Goal: Task Accomplishment & Management: Use online tool/utility

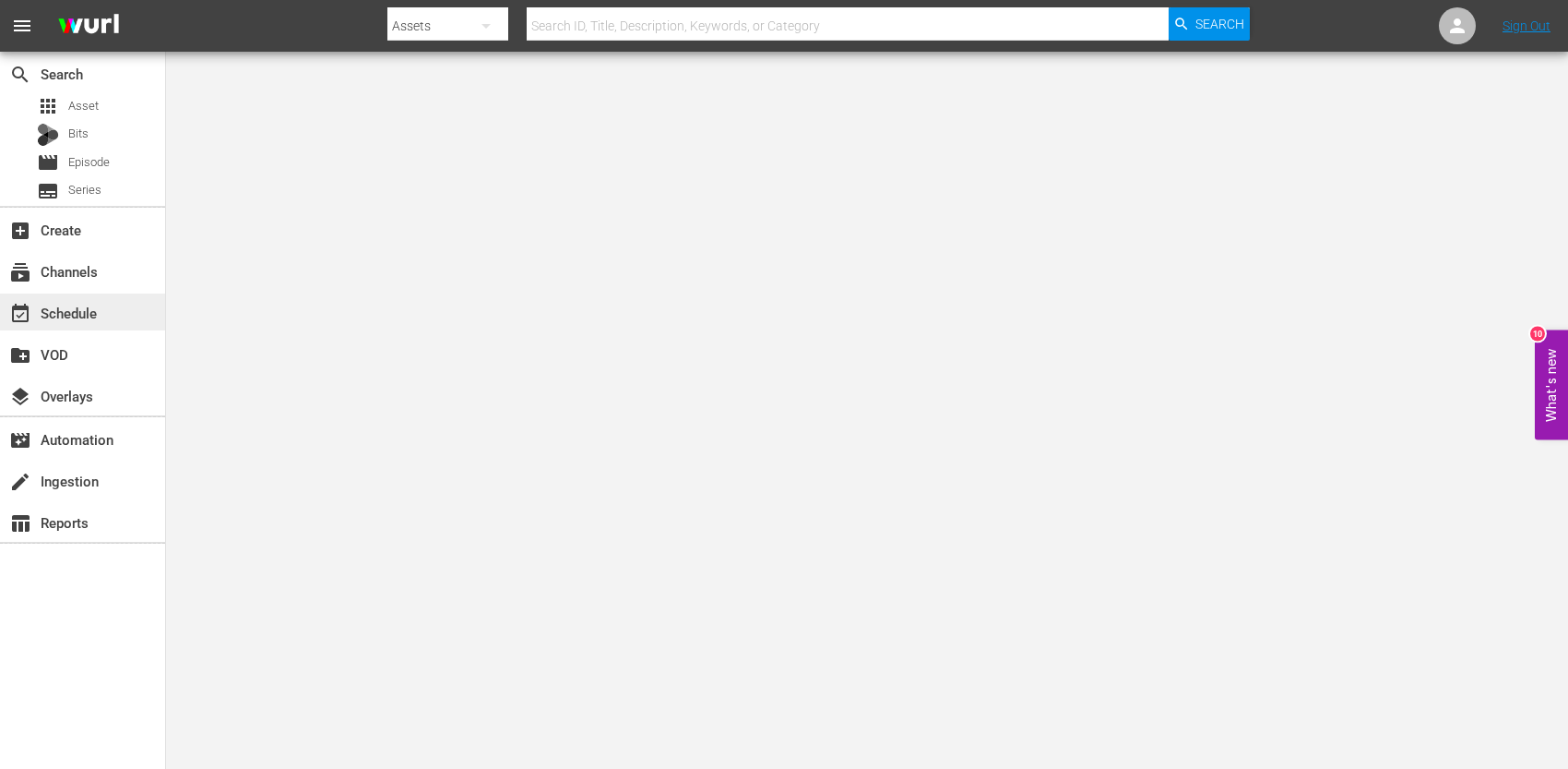
click at [86, 310] on div "event_available Schedule" at bounding box center [51, 309] width 103 height 17
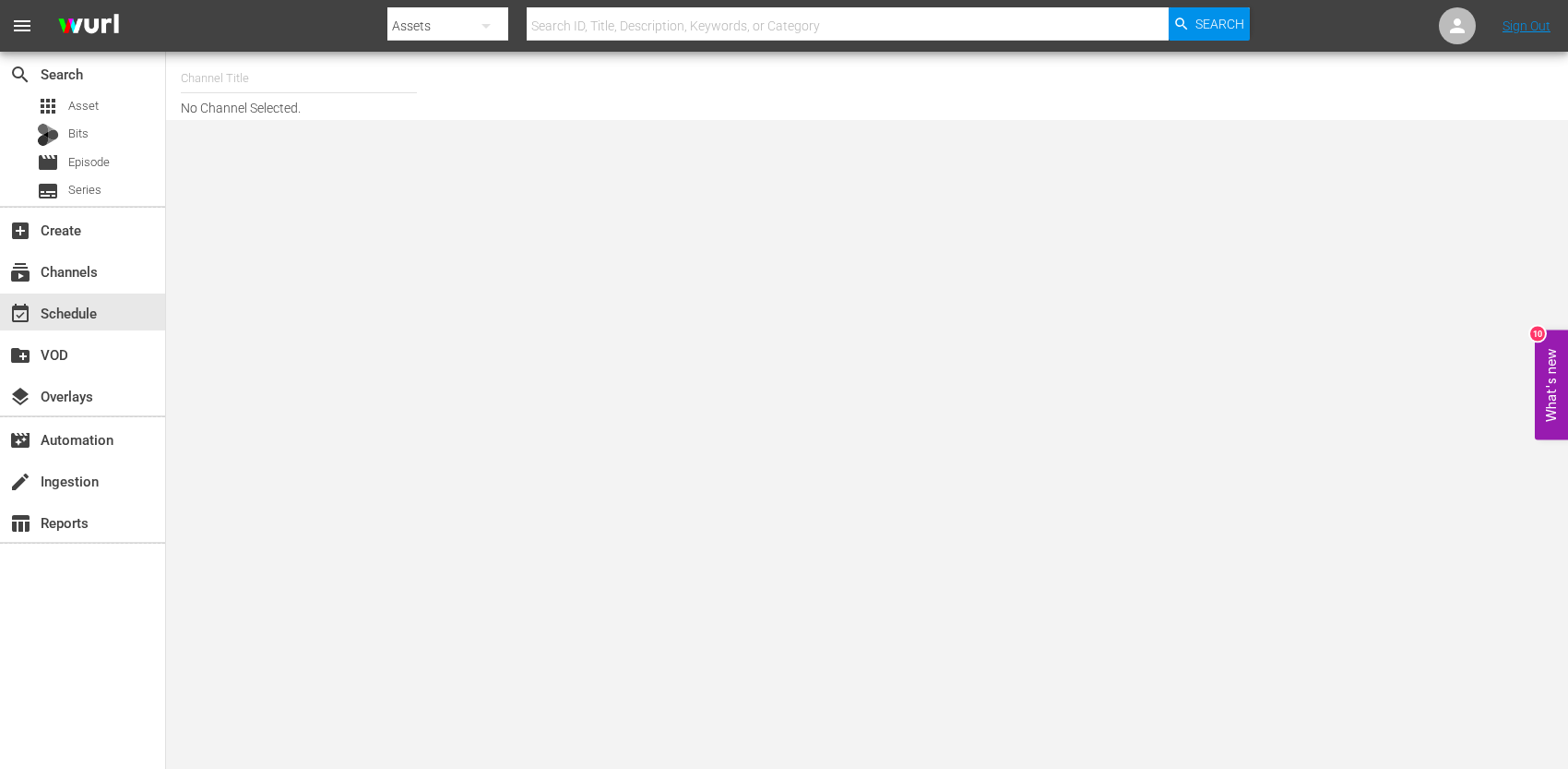
click at [326, 82] on input "text" at bounding box center [299, 78] width 236 height 44
click at [318, 81] on input "text" at bounding box center [299, 78] width 236 height 44
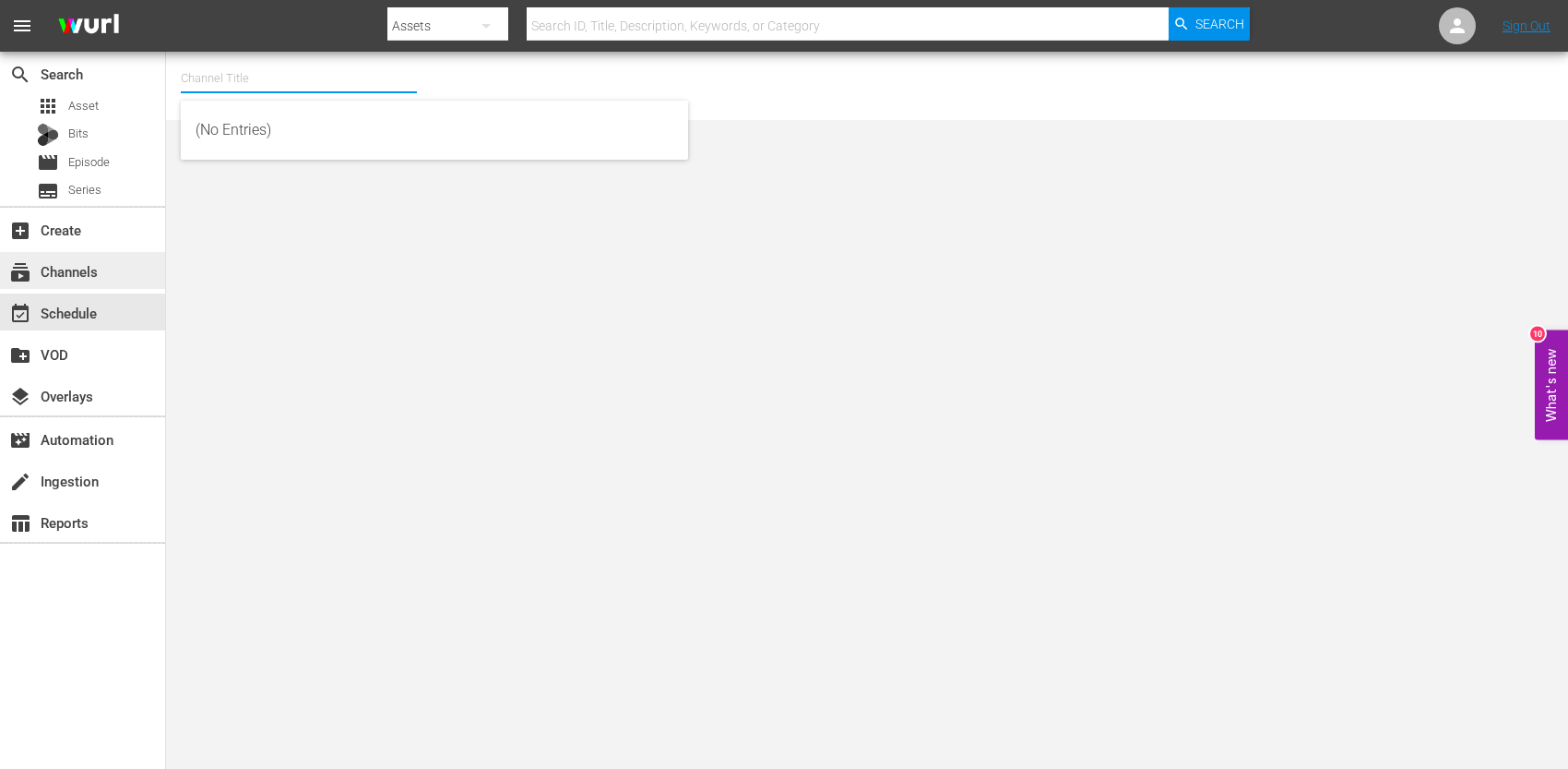
click at [96, 277] on div "subscriptions Channels" at bounding box center [51, 268] width 103 height 17
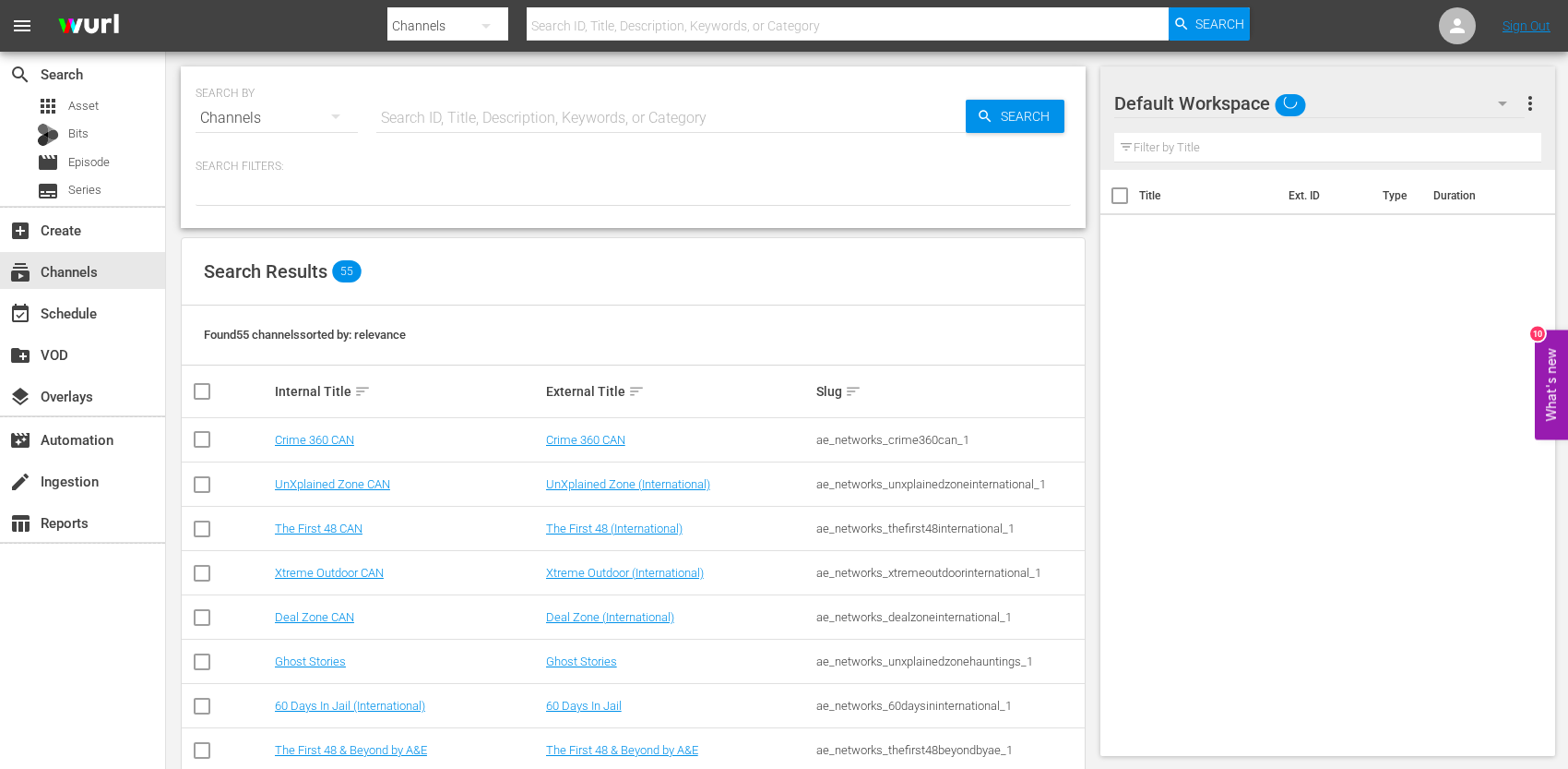
click at [464, 24] on button "button" at bounding box center [485, 26] width 44 height 44
click at [603, 115] on div "Channels Series Episodes Bits Assets" at bounding box center [784, 384] width 1568 height 769
click at [603, 115] on input "text" at bounding box center [670, 117] width 590 height 44
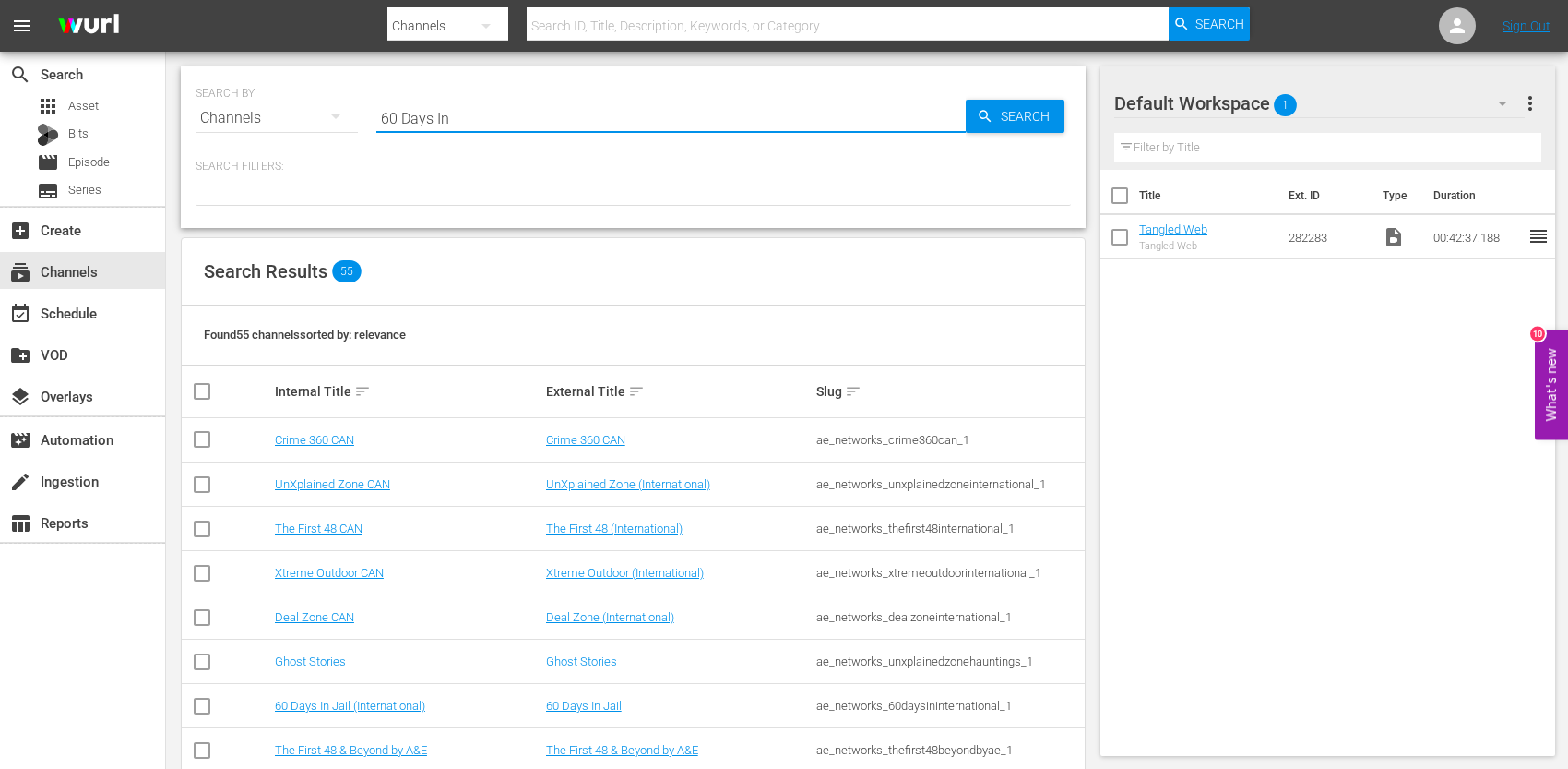
type input "60 Days In"
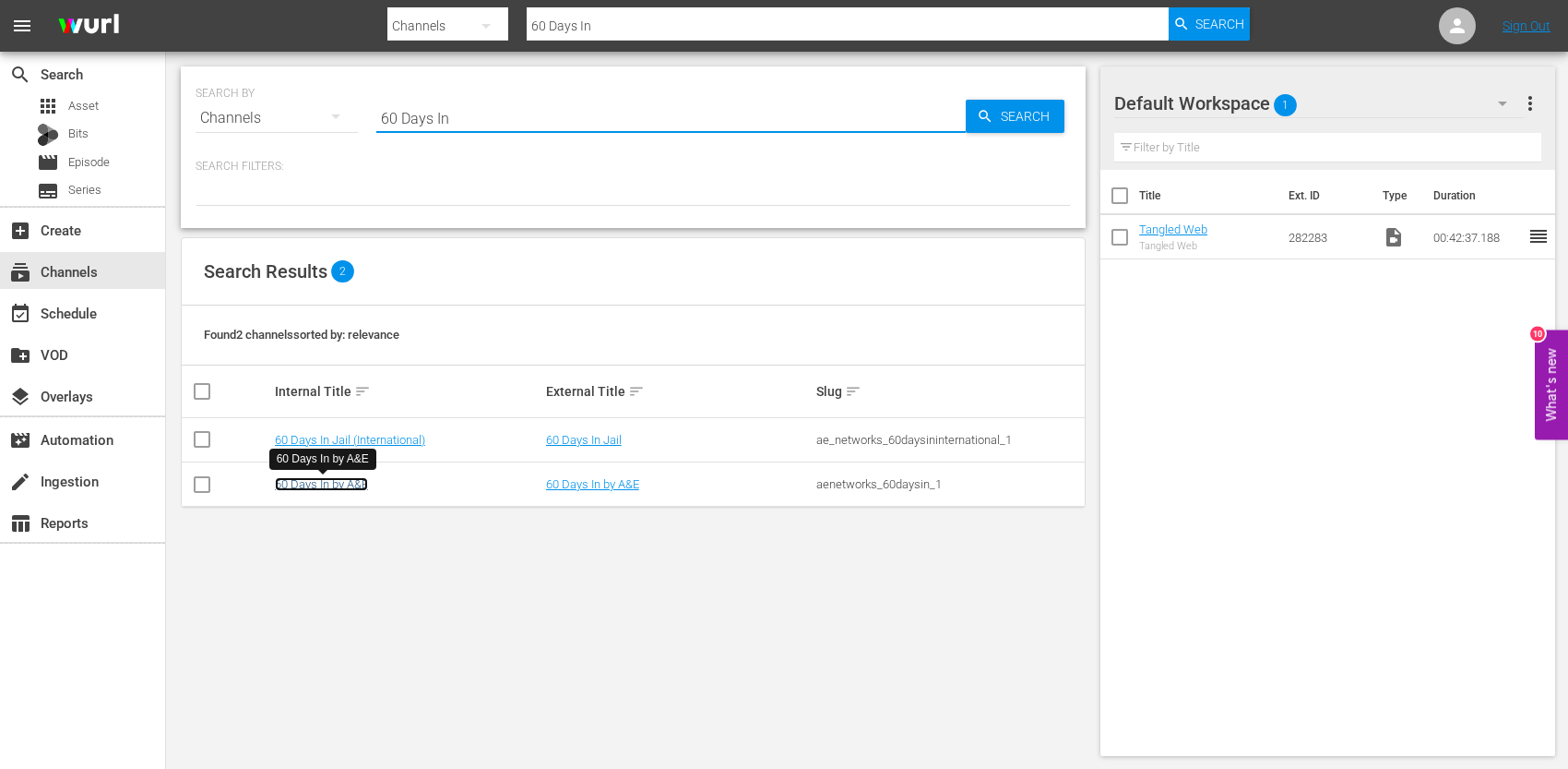
click at [331, 484] on link "60 Days In by A&E" at bounding box center [321, 484] width 94 height 14
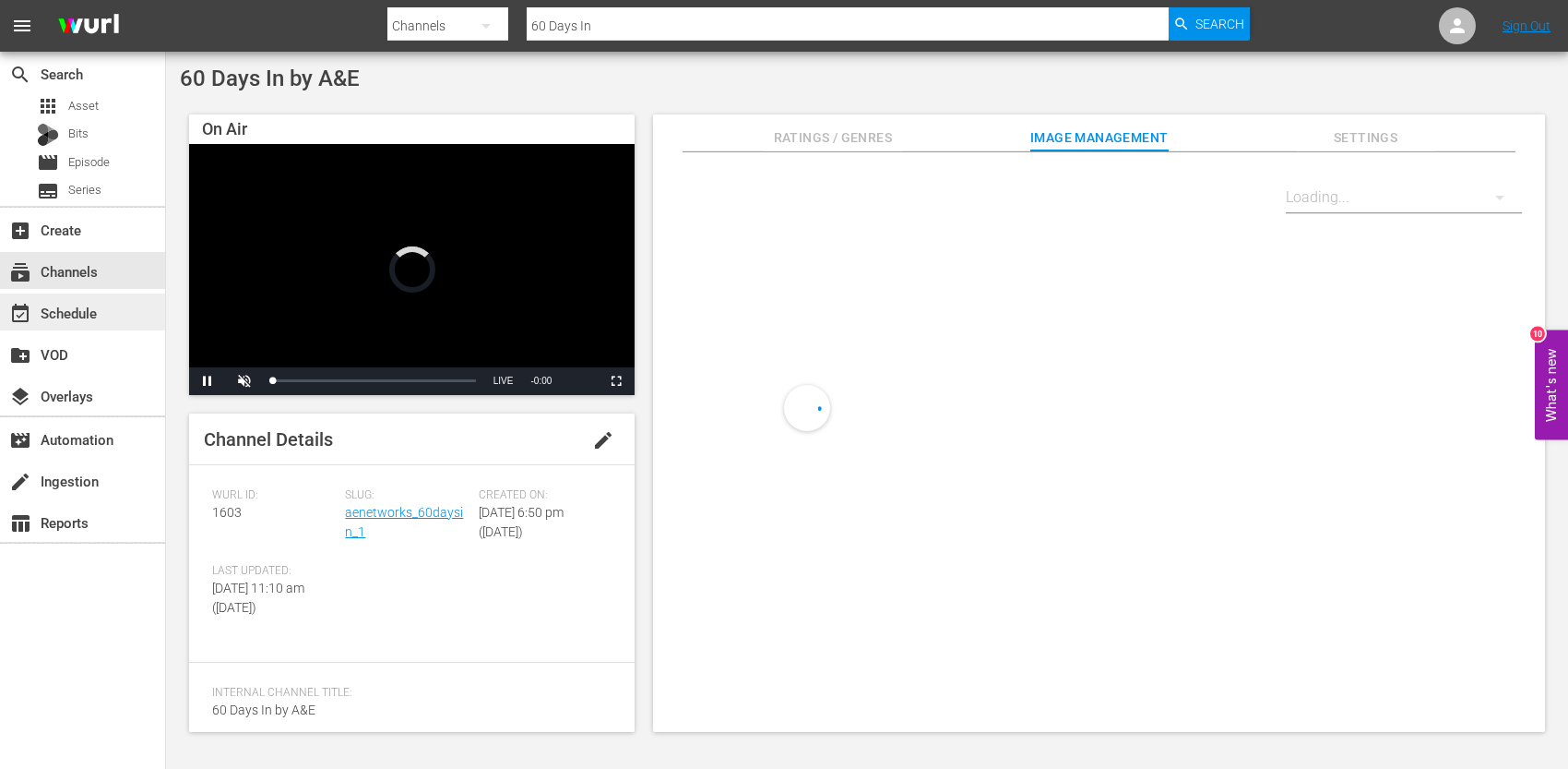
click at [87, 318] on div "event_available Schedule" at bounding box center [51, 309] width 103 height 17
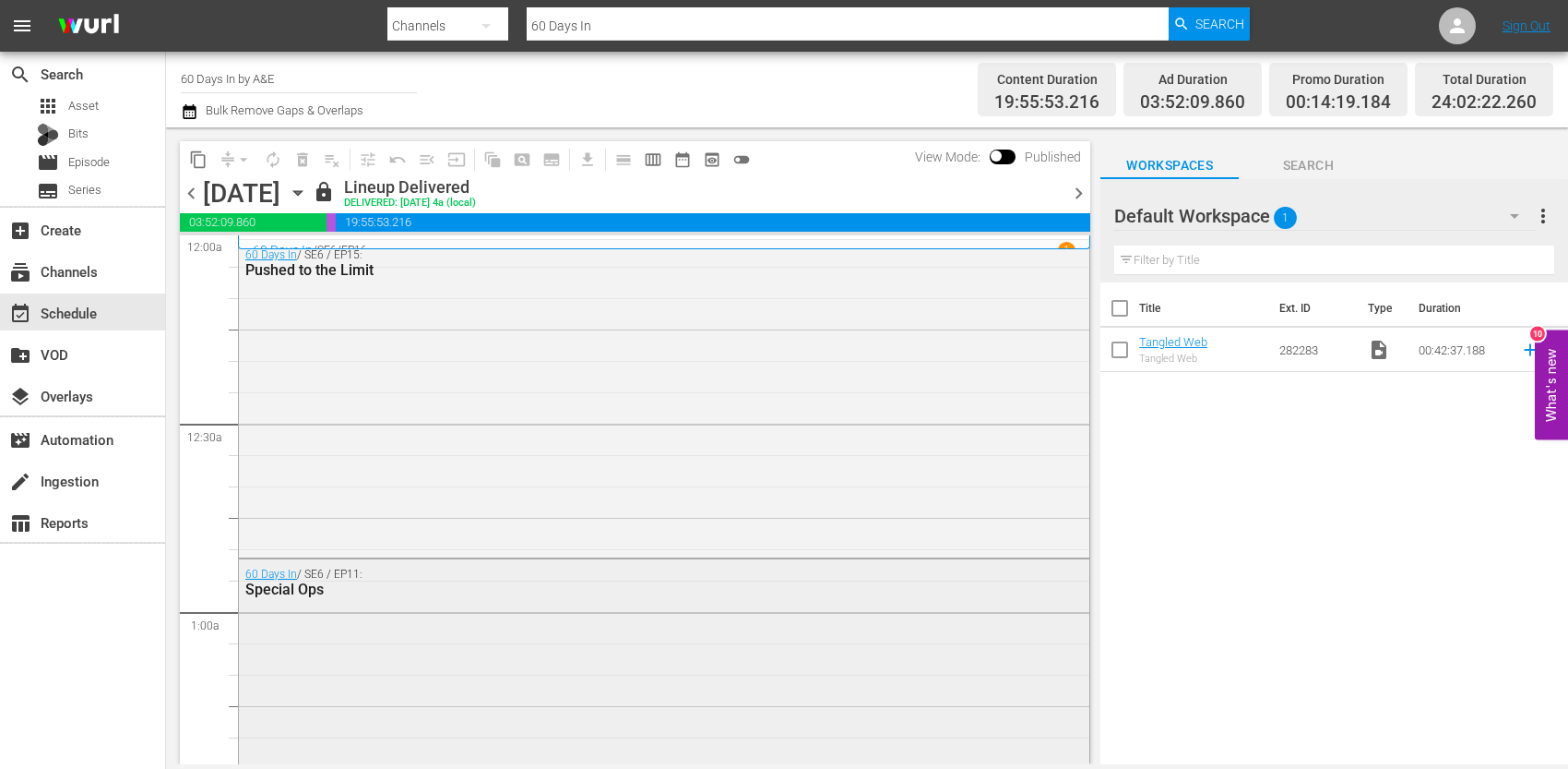
click at [1085, 627] on div "60 Days In / SE6 / EP11: Special Ops" at bounding box center [664, 724] width 850 height 330
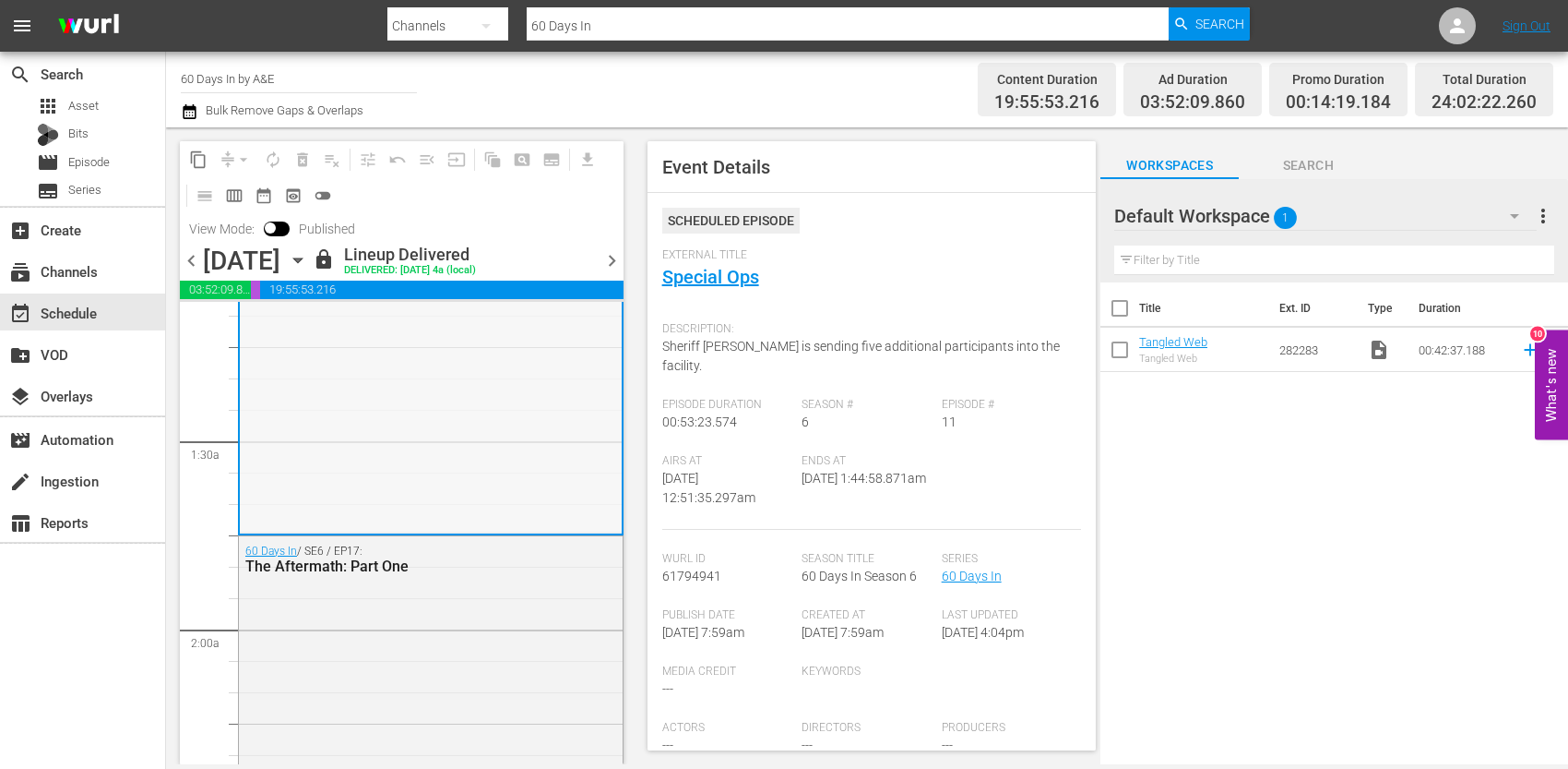
scroll to position [452, 0]
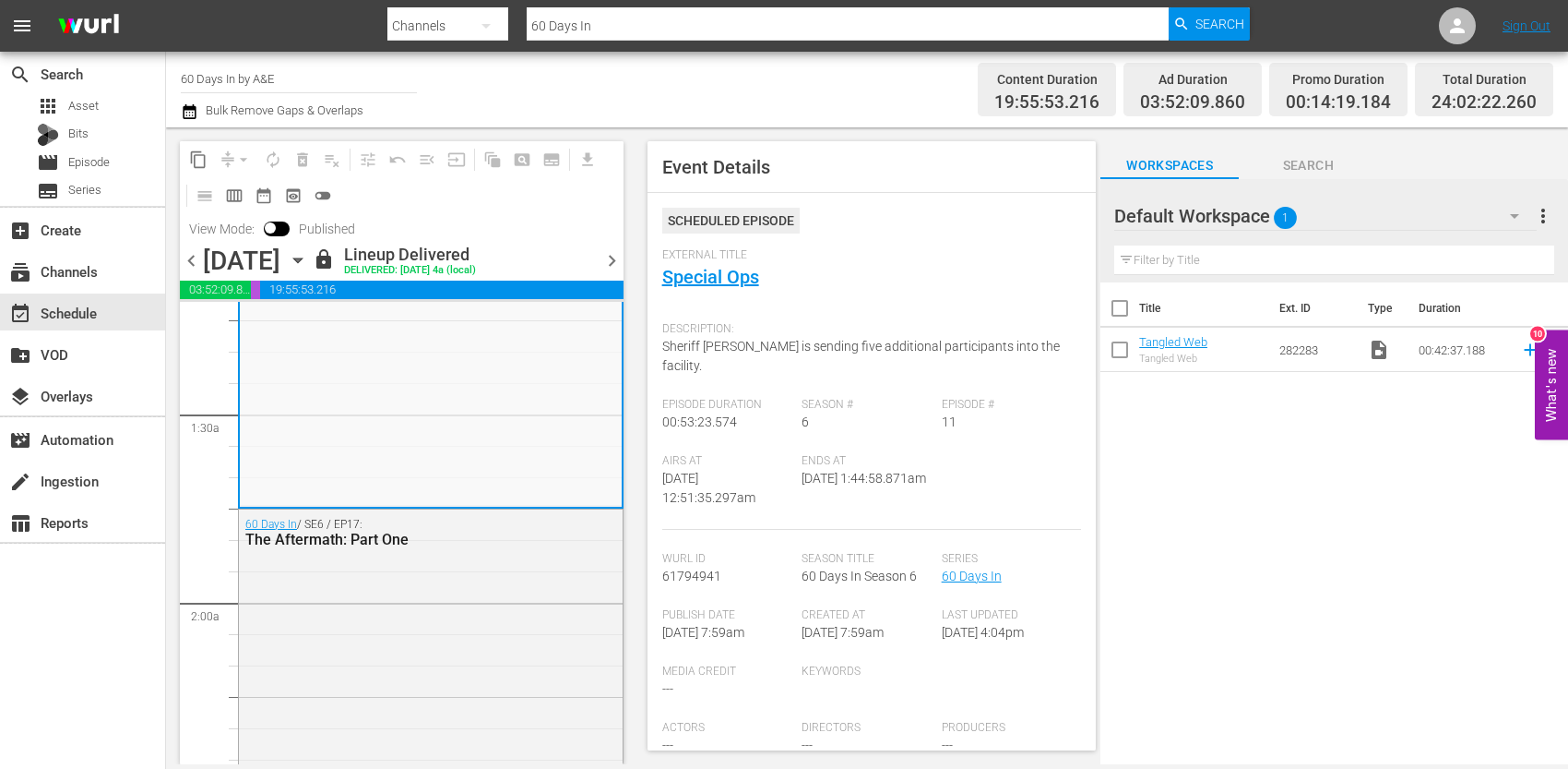
click at [264, 77] on input "60 Days In by A&E" at bounding box center [299, 78] width 236 height 44
type input "G"
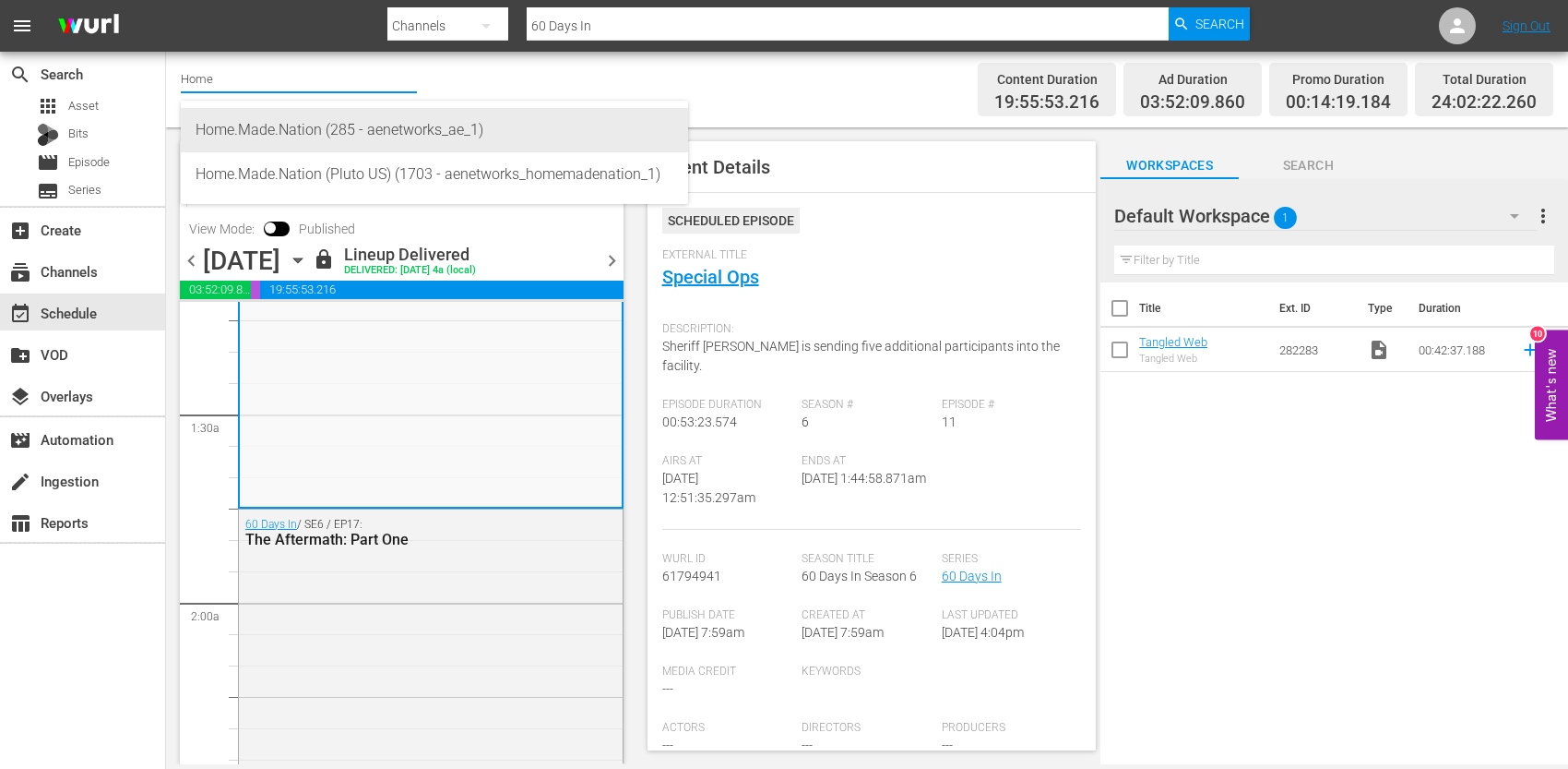
click at [285, 124] on div "Home.Made.Nation (285 - aenetworks_ae_1)" at bounding box center [434, 130] width 477 height 44
type input "Home.Made.Nation (285 - aenetworks_ae_1)"
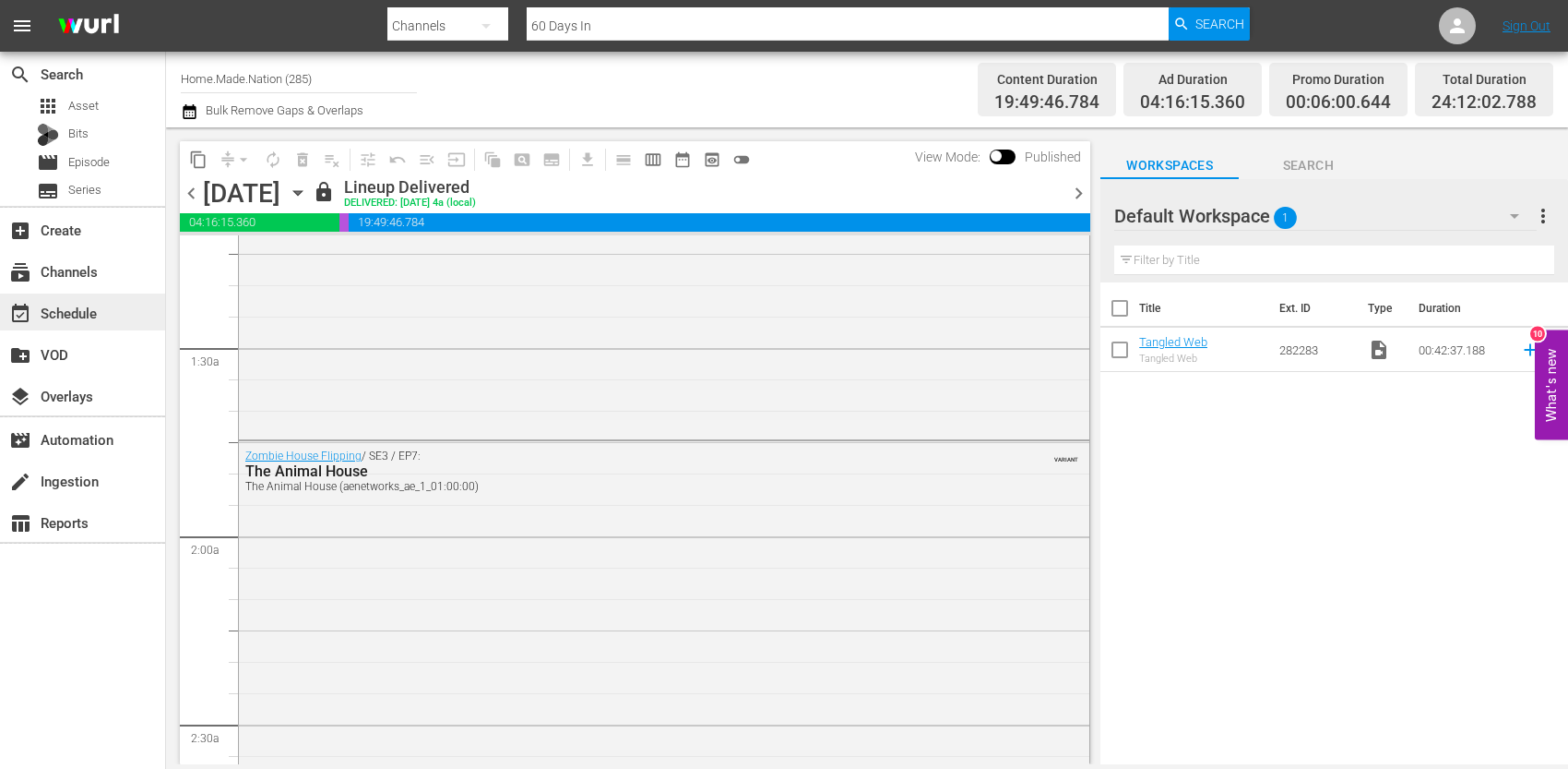
click at [108, 311] on div "event_available Schedule" at bounding box center [83, 311] width 165 height 36
